Goal: Check status

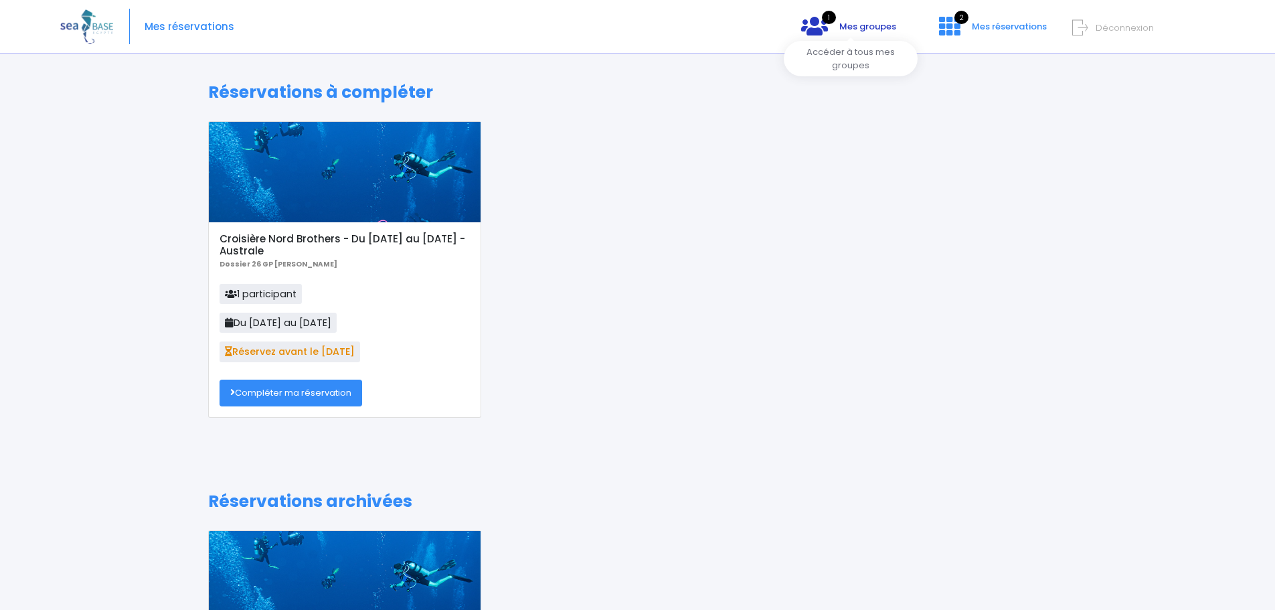
click at [848, 33] on link "1 Mes groupes" at bounding box center [848, 31] width 116 height 13
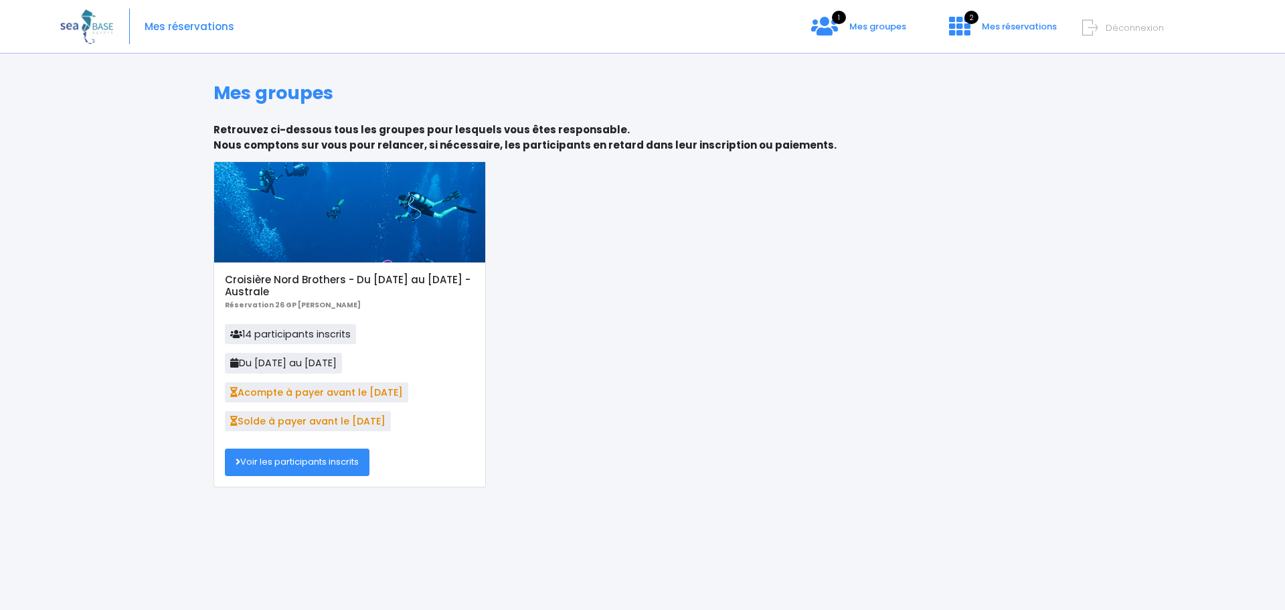
click at [312, 464] on link "Voir les participants inscrits" at bounding box center [297, 461] width 145 height 27
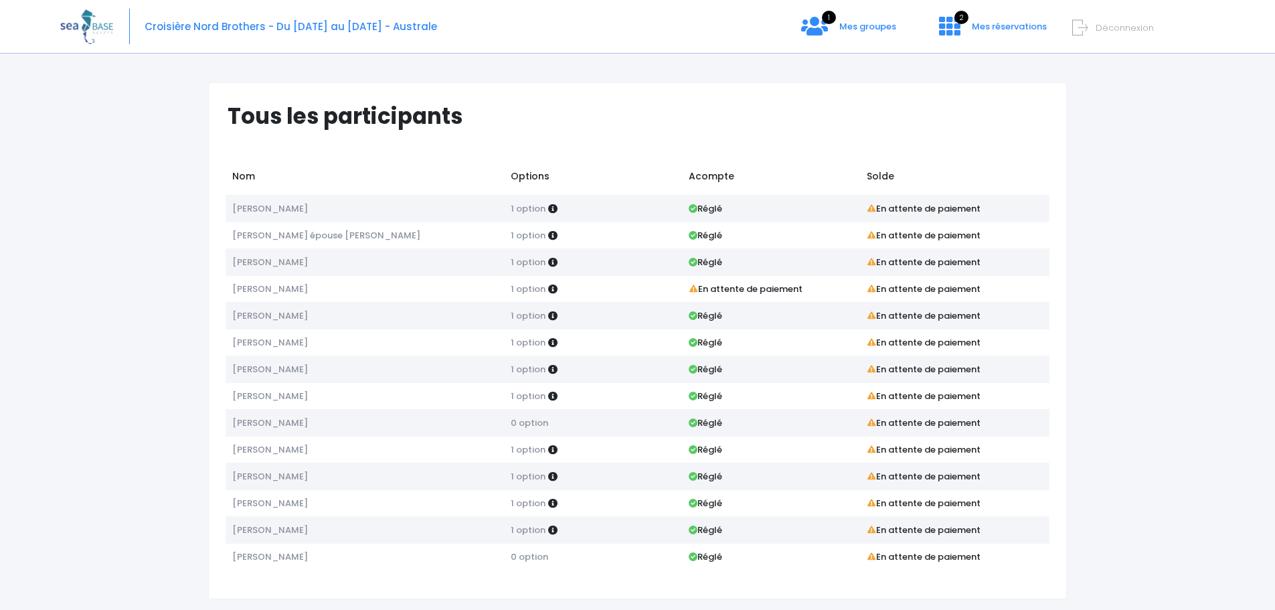
scroll to position [23, 0]
